Goal: Task Accomplishment & Management: Use online tool/utility

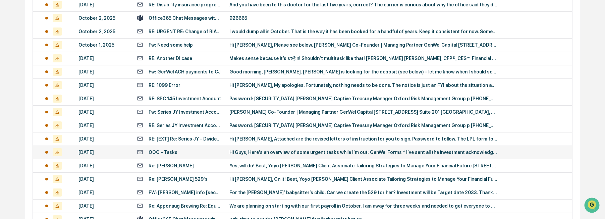
scroll to position [107, 0]
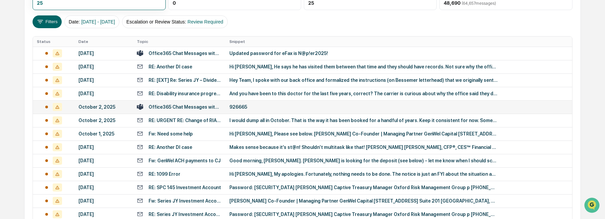
click at [189, 107] on div "Office365 Chat Messages with [PERSON_NAME], [PERSON_NAME] on [DATE]" at bounding box center [184, 106] width 72 height 5
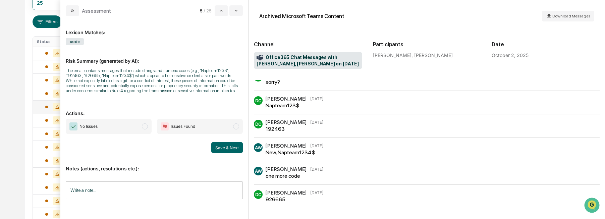
scroll to position [37, 0]
click at [127, 126] on span "No Issues" at bounding box center [109, 126] width 86 height 15
click at [133, 191] on input "Write a note..." at bounding box center [154, 190] width 177 height 18
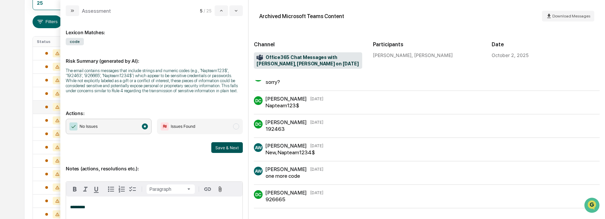
click at [224, 145] on button "Save & Next" at bounding box center [227, 147] width 32 height 11
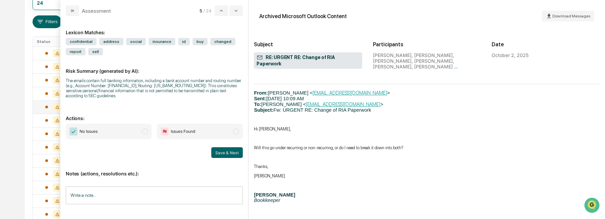
scroll to position [2011, 0]
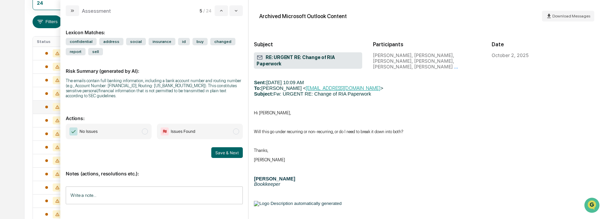
drag, startPoint x: 476, startPoint y: 130, endPoint x: 456, endPoint y: 127, distance: 20.0
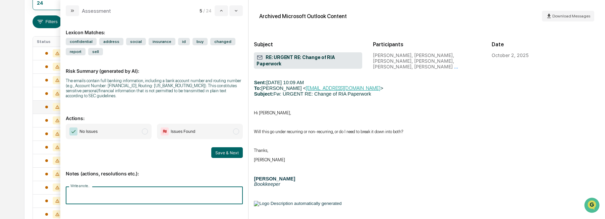
click at [145, 191] on input "Write a note..." at bounding box center [154, 195] width 177 height 18
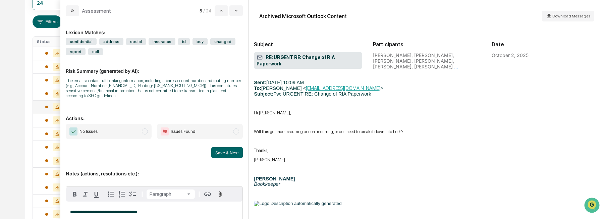
click at [127, 130] on span "No Issues" at bounding box center [109, 131] width 86 height 15
click at [217, 159] on div "**********" at bounding box center [154, 211] width 177 height 106
click at [217, 152] on button "Save & Next" at bounding box center [227, 152] width 32 height 11
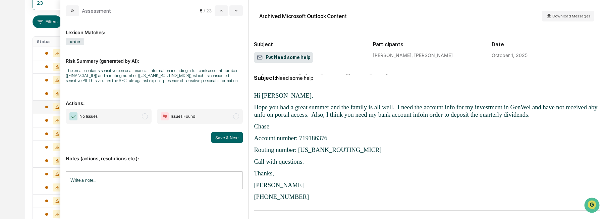
scroll to position [122, 0]
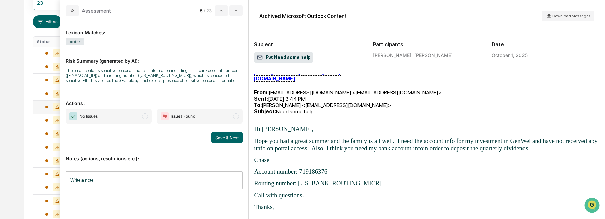
click at [134, 174] on input "Write a note..." at bounding box center [154, 180] width 177 height 18
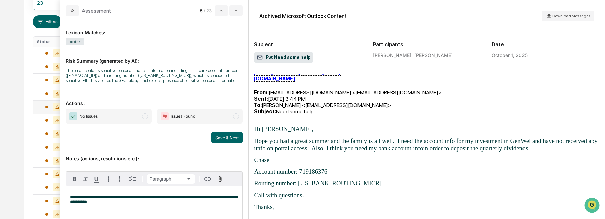
click at [144, 117] on span "modal" at bounding box center [145, 116] width 6 height 6
click at [222, 140] on button "Save & Next" at bounding box center [227, 137] width 32 height 11
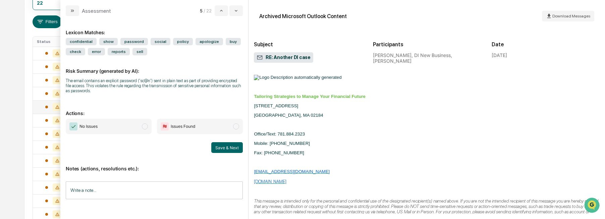
scroll to position [1877, 0]
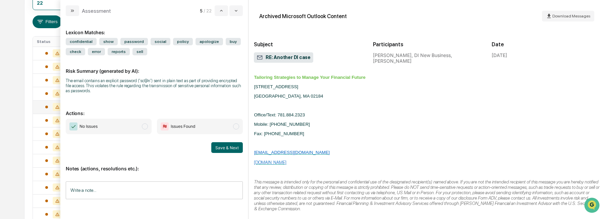
click at [150, 193] on input "Write a note..." at bounding box center [154, 190] width 177 height 18
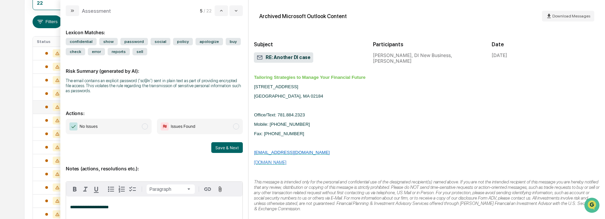
click at [142, 125] on span "modal" at bounding box center [145, 126] width 6 height 6
click at [231, 152] on button "Save & Next" at bounding box center [227, 147] width 32 height 11
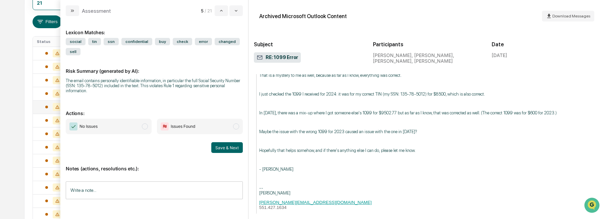
scroll to position [1676, 0]
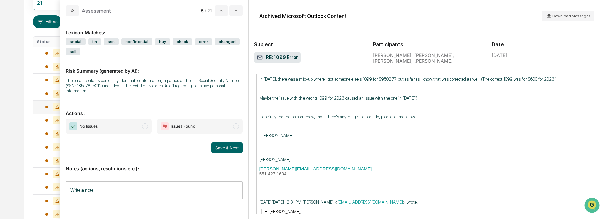
click at [113, 189] on input "Write a note..." at bounding box center [154, 190] width 177 height 18
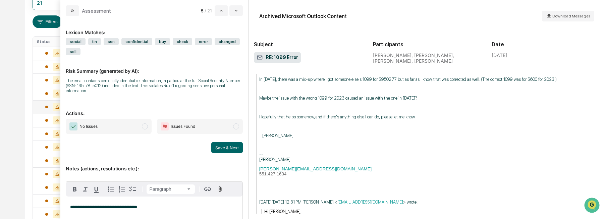
drag, startPoint x: 146, startPoint y: 119, endPoint x: 142, endPoint y: 122, distance: 5.0
click at [143, 121] on span "No Issues" at bounding box center [109, 126] width 86 height 15
click at [142, 125] on span "modal" at bounding box center [145, 126] width 6 height 6
click at [222, 147] on button "Save & Next" at bounding box center [227, 147] width 32 height 11
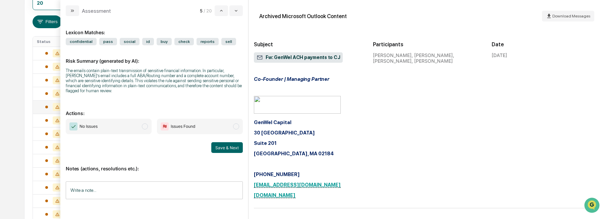
scroll to position [2477, 0]
click at [72, 9] on icon "modal" at bounding box center [72, 10] width 5 height 5
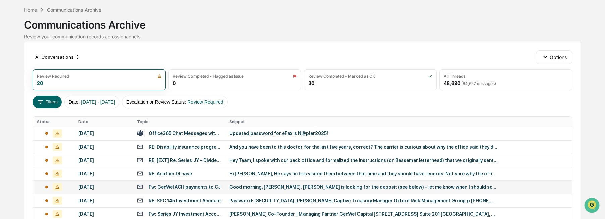
scroll to position [107, 0]
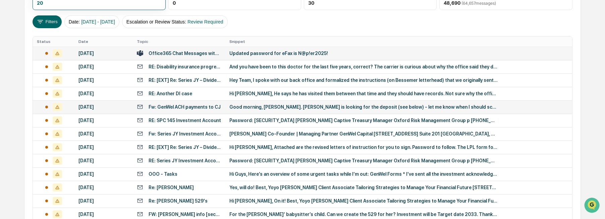
click at [169, 53] on div "Office365 Chat Messages with [PERSON_NAME], [PERSON_NAME], [PERSON_NAME], [PERS…" at bounding box center [184, 53] width 72 height 5
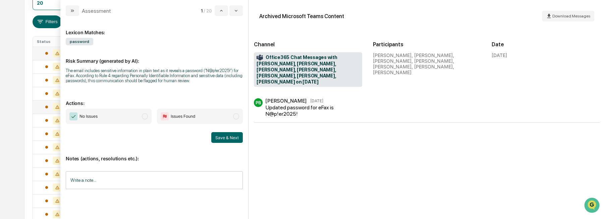
click at [140, 175] on input "Write a note..." at bounding box center [154, 180] width 177 height 18
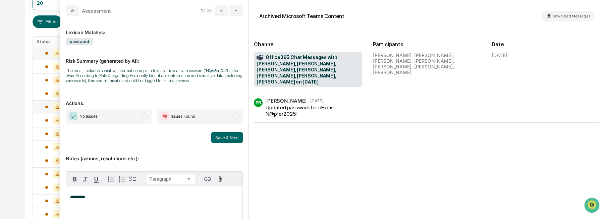
click at [145, 116] on span "modal" at bounding box center [145, 116] width 6 height 6
click at [221, 138] on button "Save & Next" at bounding box center [227, 137] width 32 height 11
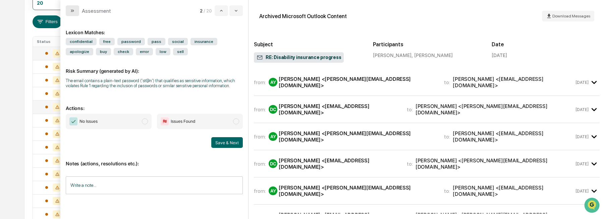
click at [76, 13] on button "modal" at bounding box center [72, 10] width 13 height 11
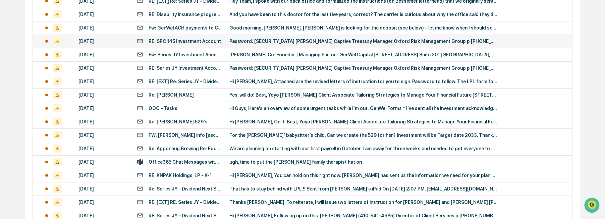
scroll to position [161, 0]
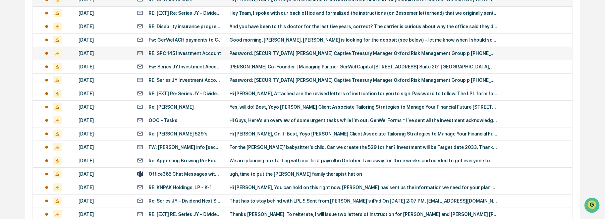
click at [197, 173] on div "Office365 Chat Messages with [PERSON_NAME], [PERSON_NAME] on [DATE]" at bounding box center [184, 173] width 72 height 5
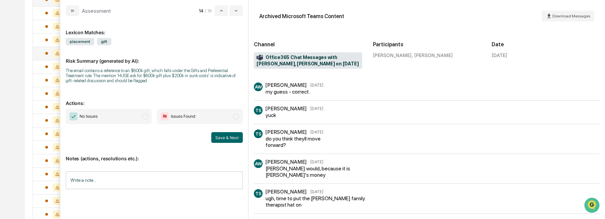
scroll to position [116, 0]
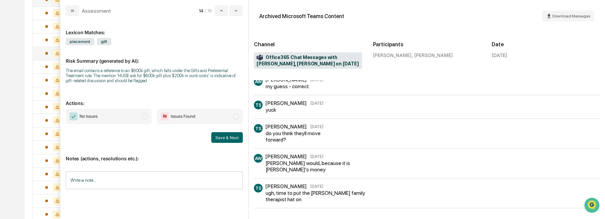
click at [149, 180] on input "Write a note..." at bounding box center [154, 180] width 177 height 18
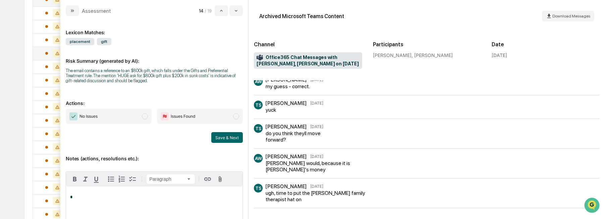
click at [139, 119] on span "No Issues" at bounding box center [109, 116] width 86 height 15
click at [95, 196] on p "*" at bounding box center [154, 197] width 168 height 5
click at [231, 135] on button "Save & Next" at bounding box center [227, 137] width 32 height 11
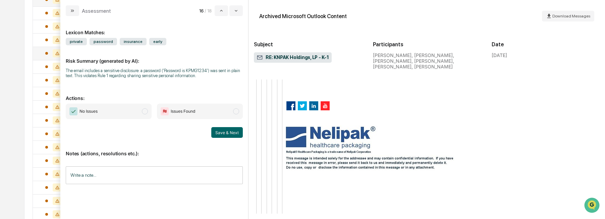
scroll to position [1751, 0]
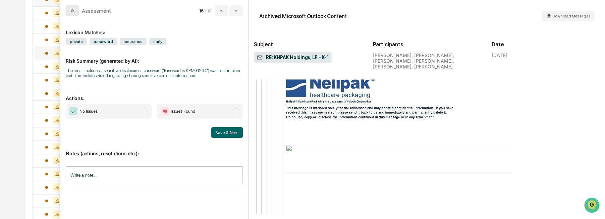
click at [68, 9] on button "modal" at bounding box center [72, 10] width 13 height 11
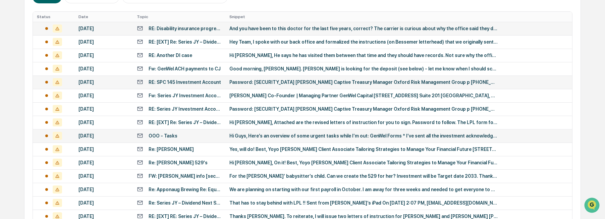
scroll to position [147, 0]
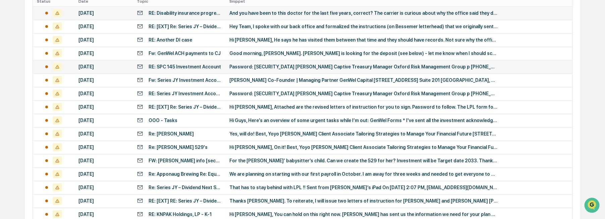
click at [594, 40] on div "Calendar Manage Tasks Reviews Approval Management Company People, Data, Setting…" at bounding box center [302, 69] width 605 height 433
